Goal: Information Seeking & Learning: Learn about a topic

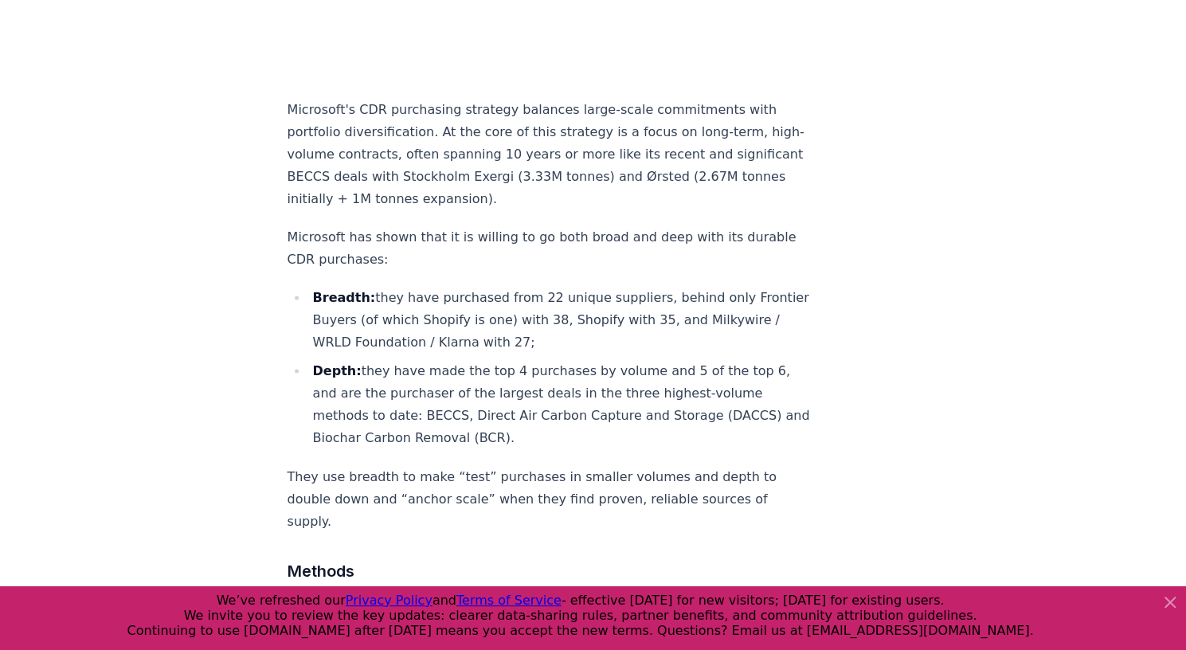
scroll to position [1311, 0]
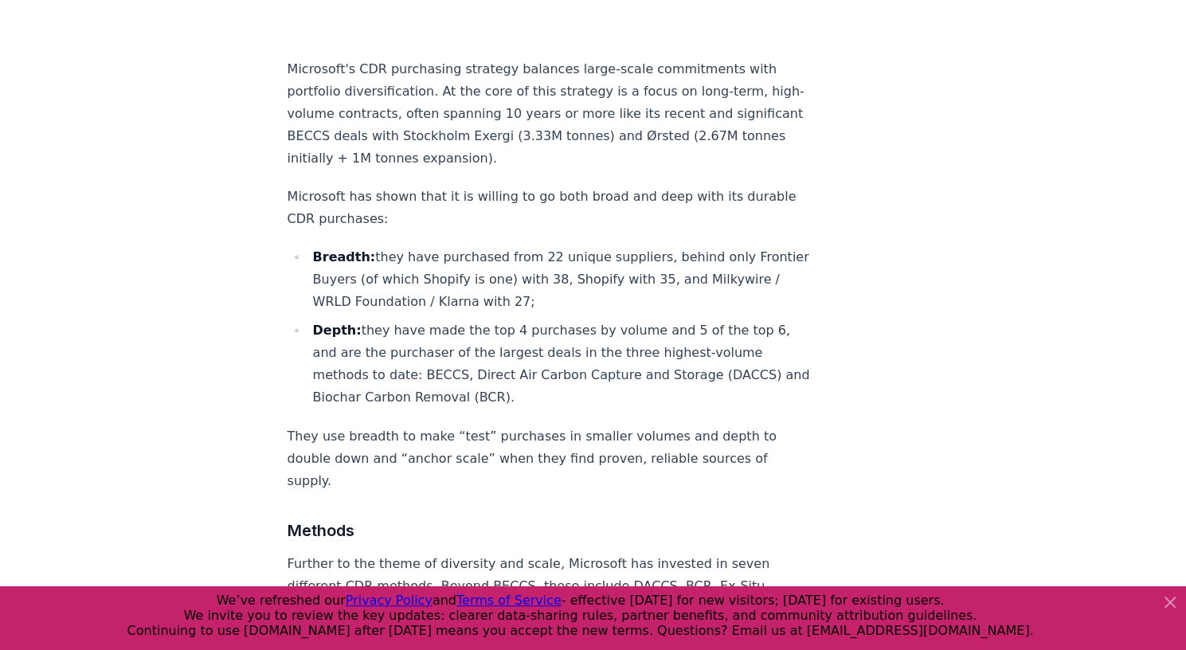
scroll to position [1350, 0]
click at [559, 373] on li "Depth: they have made the top 4 purchases by volume and 5 of the top 6, and are…" at bounding box center [561, 364] width 507 height 89
drag, startPoint x: 583, startPoint y: 372, endPoint x: 284, endPoint y: 45, distance: 443.2
copy div "Microsoft's CDR purchasing strategy balances large-scale commitments with portf…"
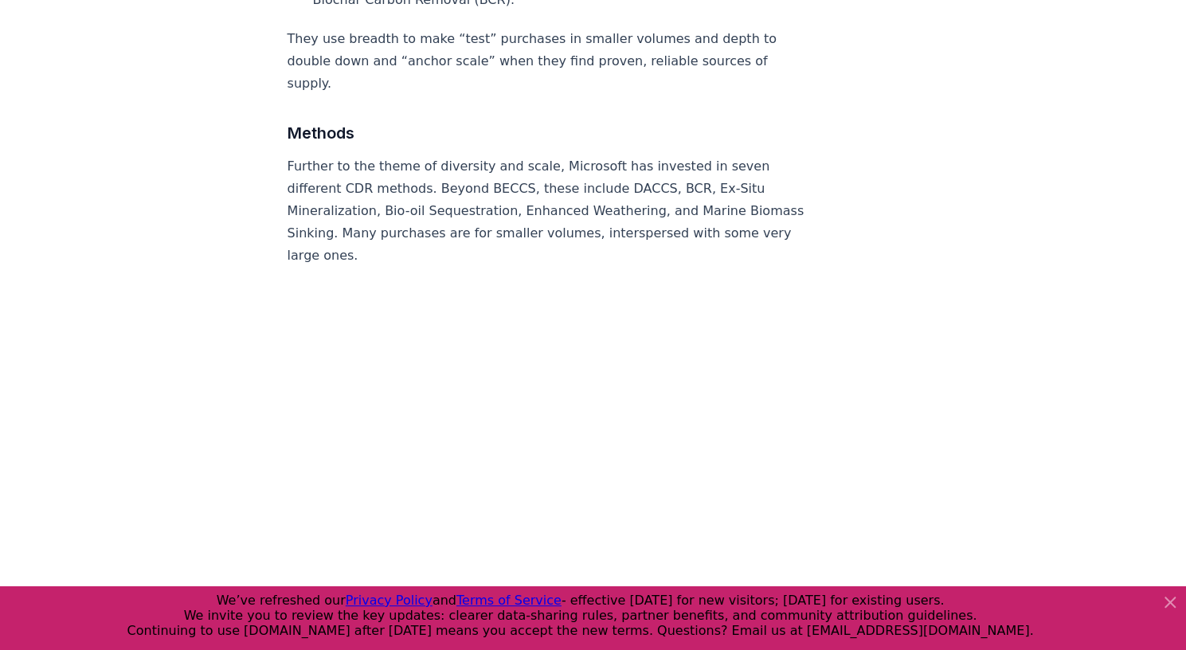
scroll to position [1749, 0]
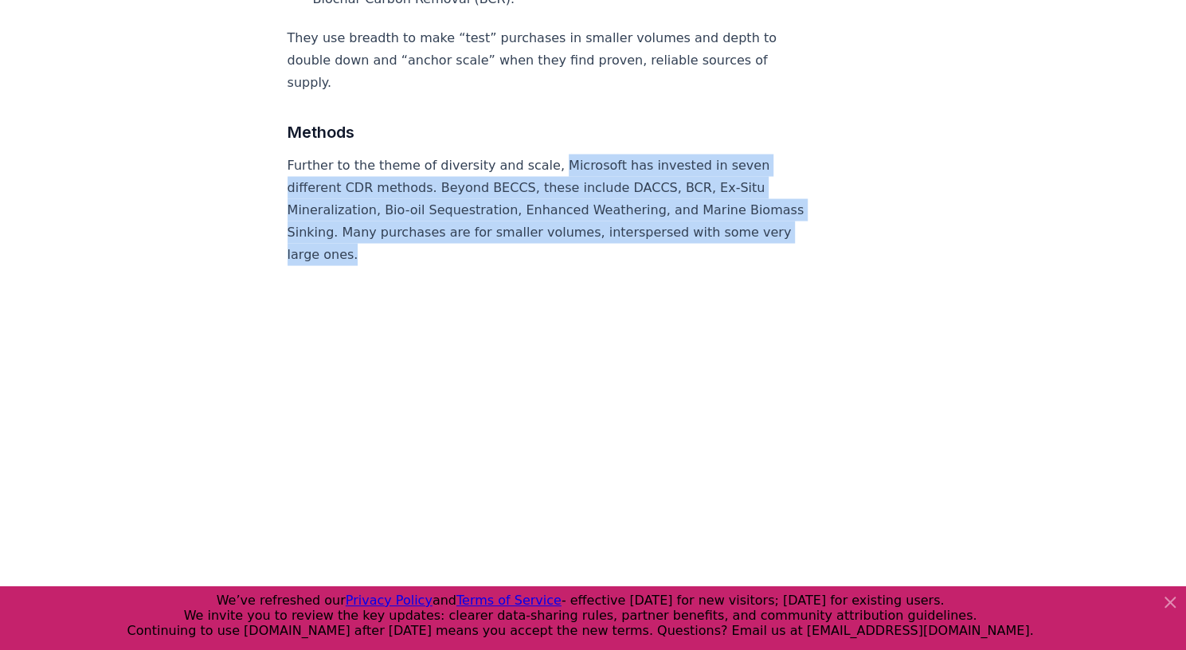
drag, startPoint x: 540, startPoint y: 130, endPoint x: 432, endPoint y: 221, distance: 141.4
click at [432, 221] on p "Further to the theme of diversity and scale, Microsoft has invested in seven di…" at bounding box center [551, 210] width 527 height 112
copy p "Microsoft has invested in seven different CDR methods. Beyond BECCS, these incl…"
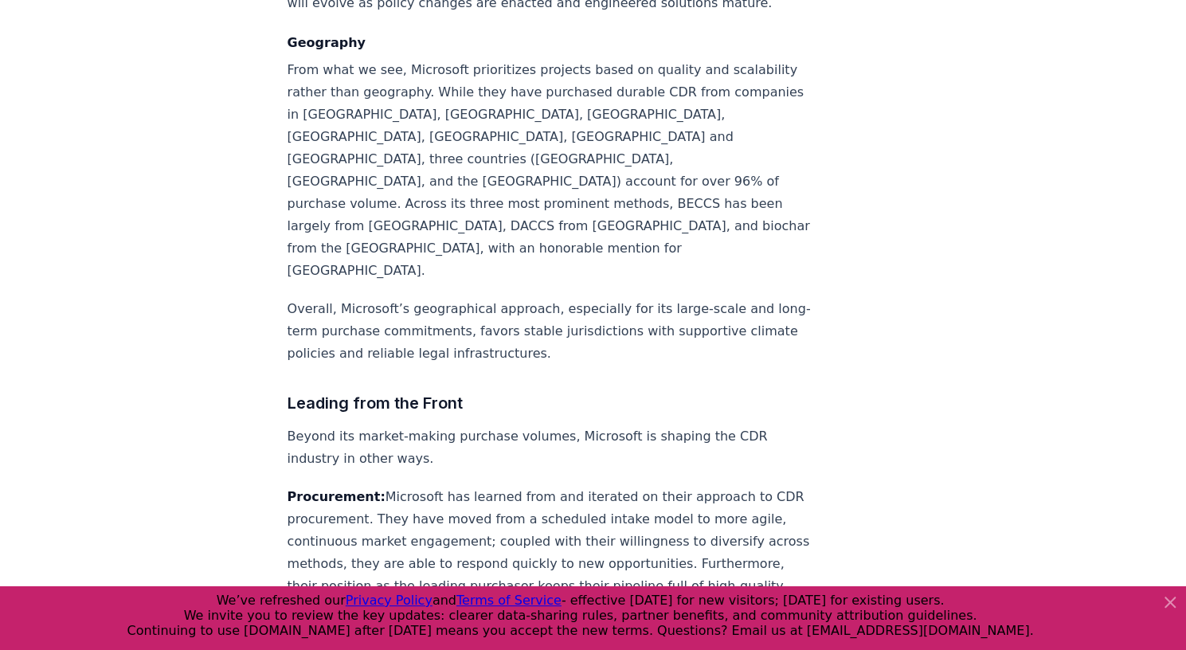
scroll to position [3032, 0]
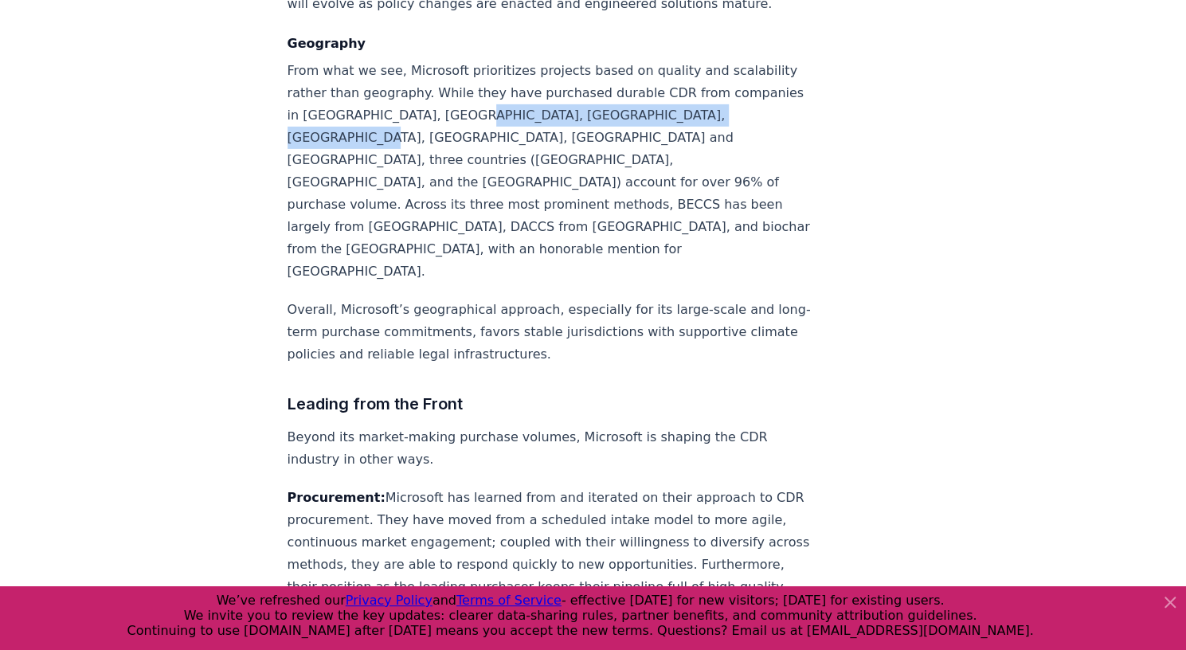
drag, startPoint x: 544, startPoint y: 106, endPoint x: 363, endPoint y: 139, distance: 183.8
click at [363, 139] on p "From what we see, Microsoft prioritizes projects based on quality and scalabili…" at bounding box center [551, 171] width 527 height 223
copy p ", Canada, Mexico, Bolivia, Kenya and Australia"
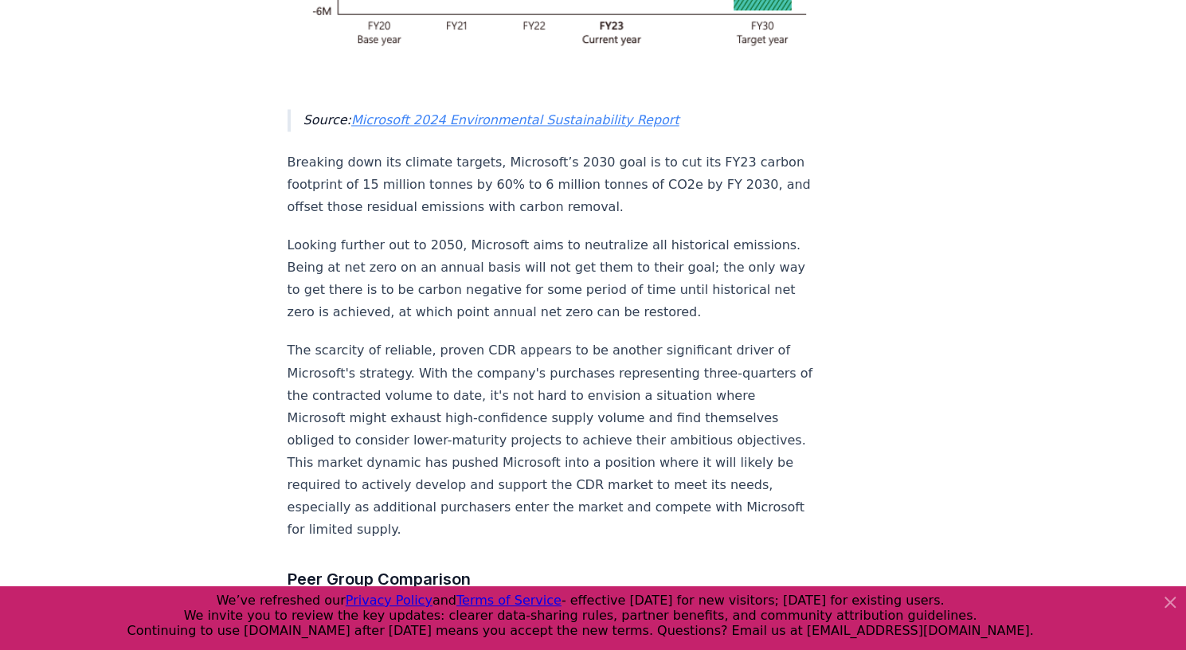
scroll to position [4978, 0]
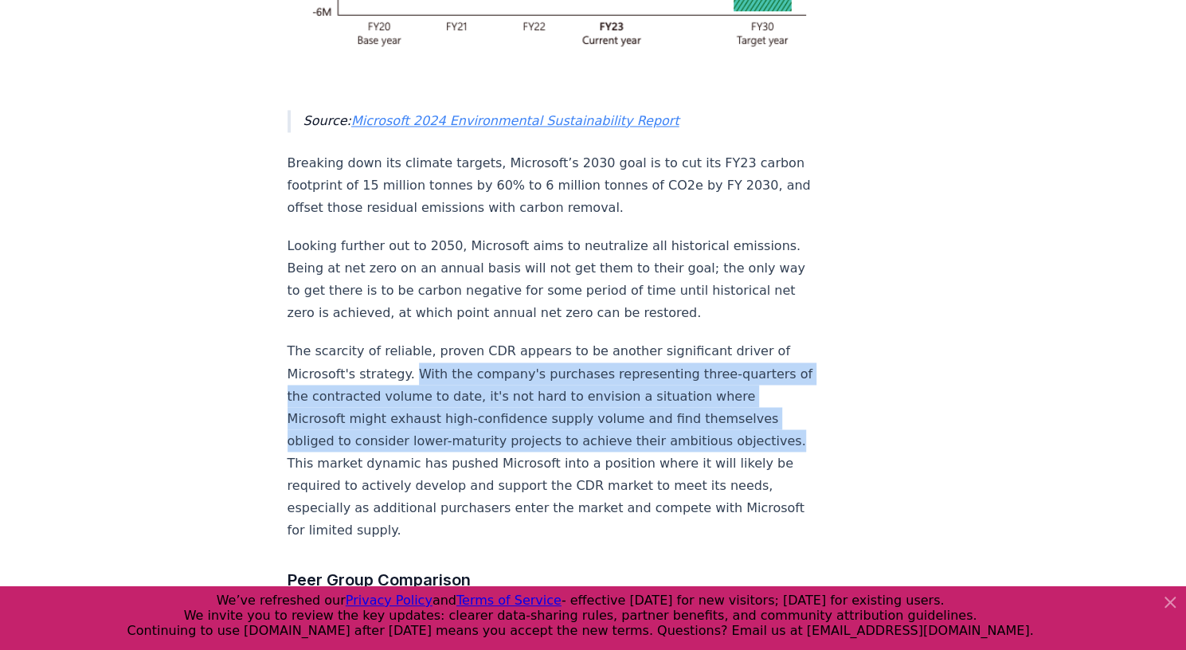
drag, startPoint x: 407, startPoint y: 238, endPoint x: 410, endPoint y: 333, distance: 94.8
click at [410, 340] on p "The scarcity of reliable, proven CDR appears to be another significant driver o…" at bounding box center [551, 440] width 527 height 201
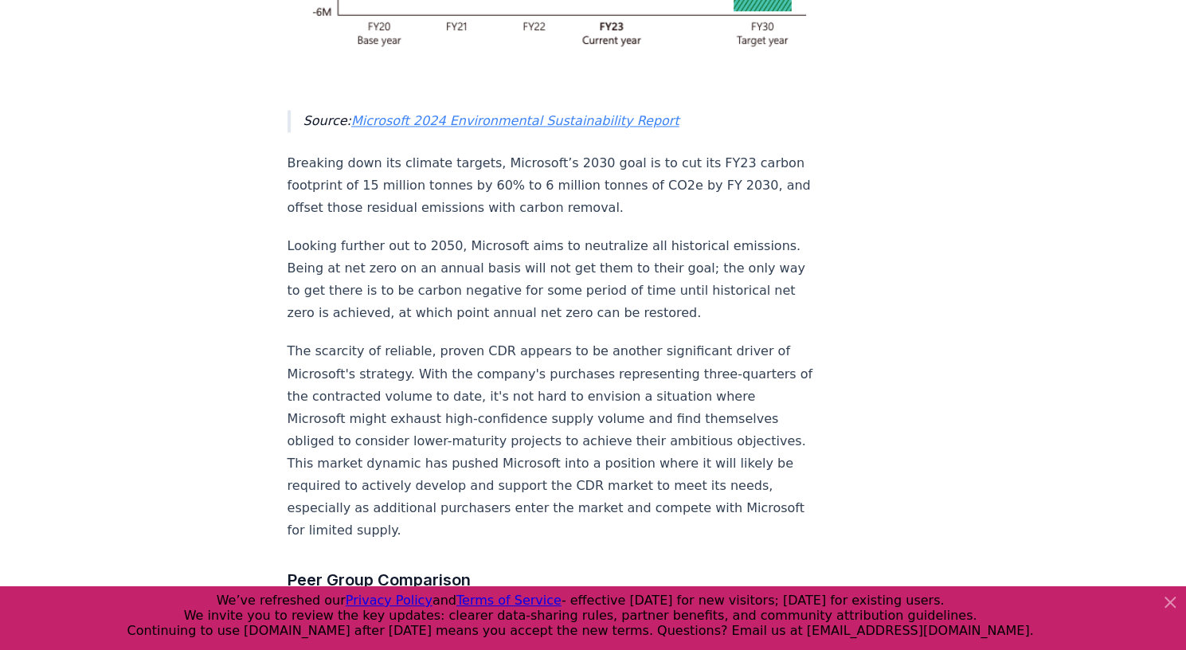
click at [453, 376] on p "The scarcity of reliable, proven CDR appears to be another significant driver o…" at bounding box center [551, 440] width 527 height 201
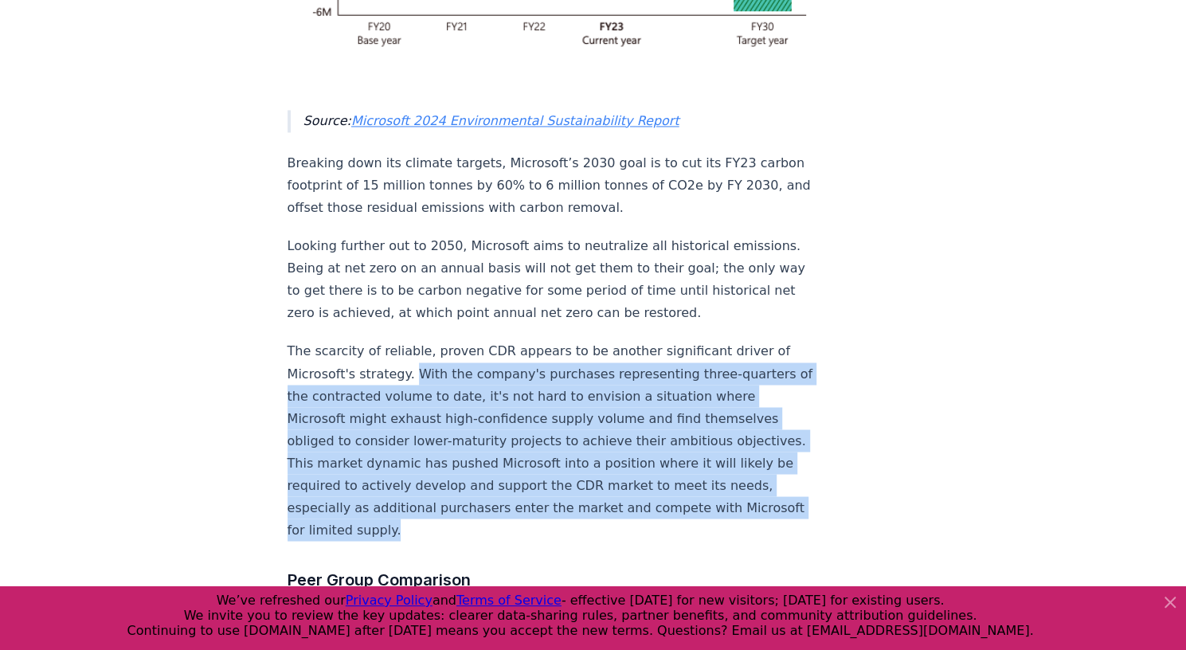
drag, startPoint x: 406, startPoint y: 240, endPoint x: 550, endPoint y: 395, distance: 211.4
click at [550, 395] on p "The scarcity of reliable, proven CDR appears to be another significant driver o…" at bounding box center [551, 440] width 527 height 201
copy p "With the company's purchases representing three-quarters of the contracted volu…"
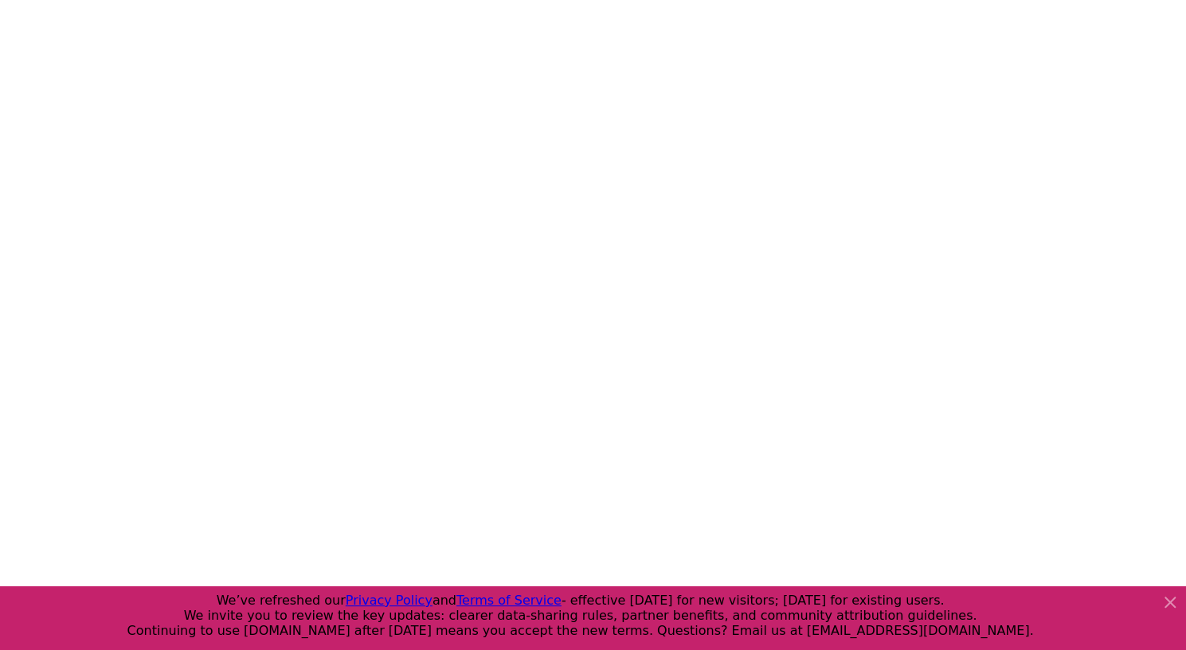
scroll to position [6031, 0]
